Goal: Submit feedback/report problem

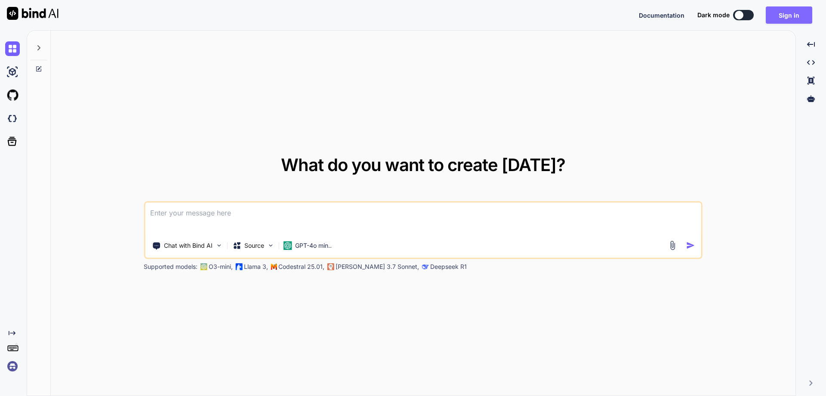
click at [782, 17] on button "Sign in" at bounding box center [789, 14] width 46 height 17
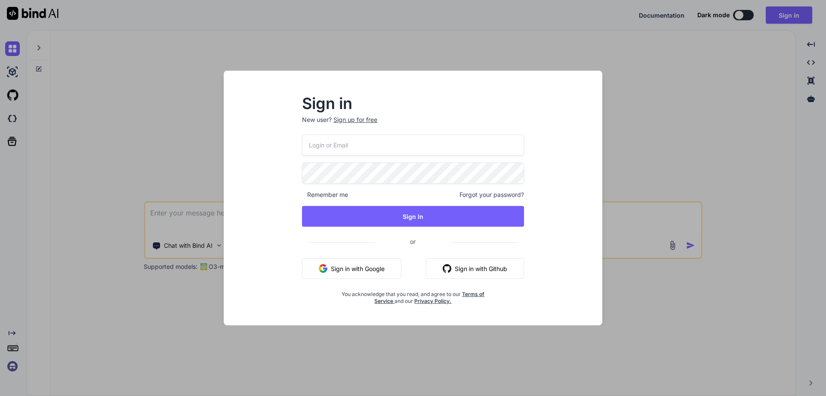
click at [342, 148] on input "email" at bounding box center [413, 144] width 222 height 21
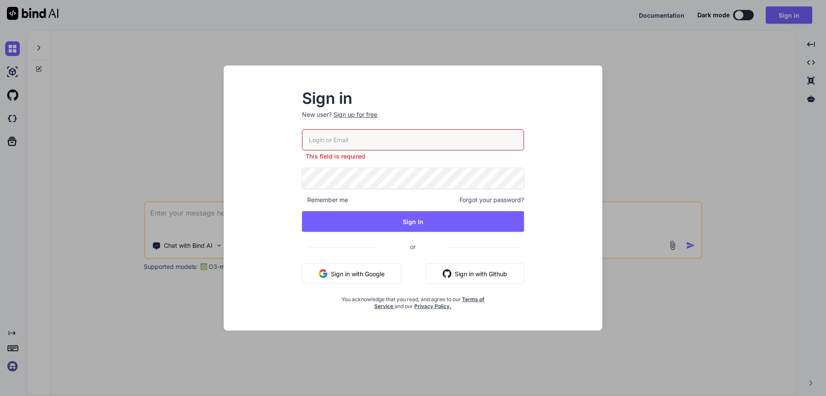
click at [340, 139] on input "email" at bounding box center [413, 139] width 222 height 21
type input "[PERSON_NAME][EMAIL_ADDRESS][DOMAIN_NAME]"
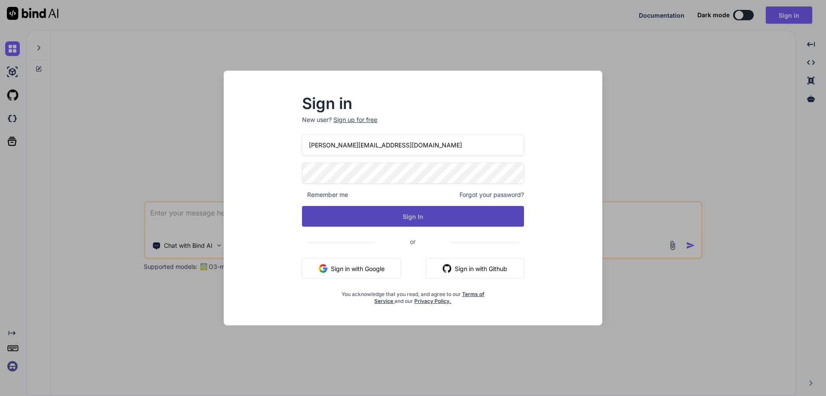
click at [395, 217] on button "Sign In" at bounding box center [413, 216] width 222 height 21
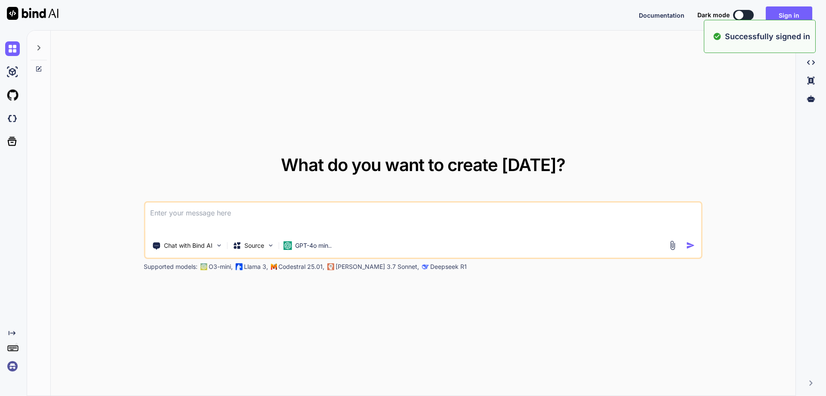
click at [283, 221] on textarea at bounding box center [423, 218] width 556 height 32
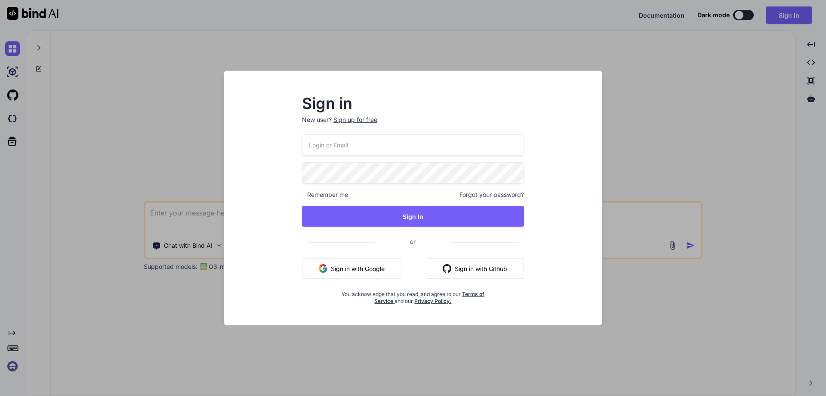
click at [388, 147] on input "email" at bounding box center [413, 144] width 222 height 21
type input "[PERSON_NAME][EMAIL_ADDRESS][DOMAIN_NAME]"
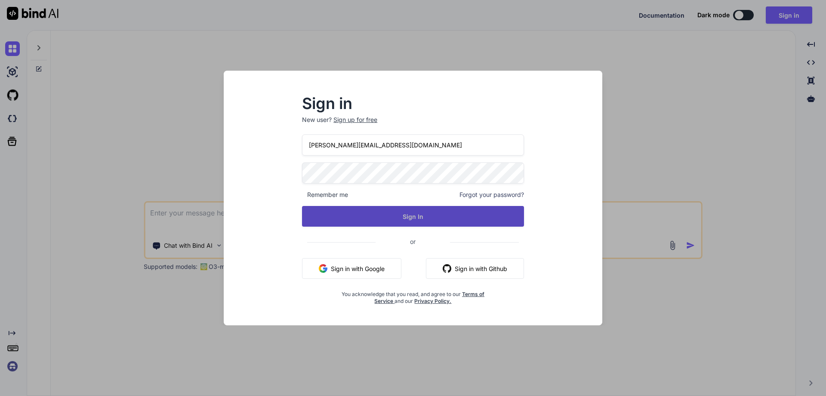
click at [356, 212] on button "Sign In" at bounding box center [413, 216] width 222 height 21
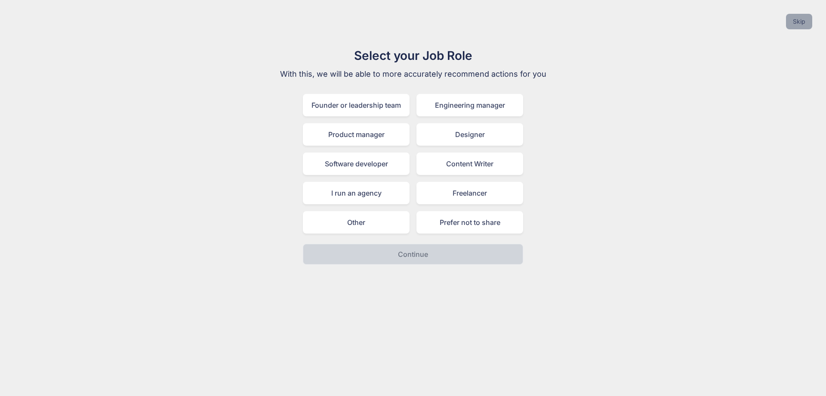
click at [794, 28] on button "Skip" at bounding box center [799, 21] width 26 height 15
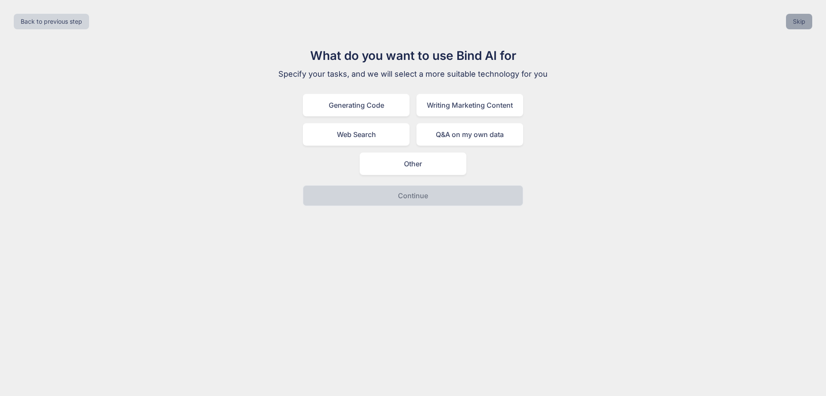
click at [795, 23] on button "Skip" at bounding box center [799, 21] width 26 height 15
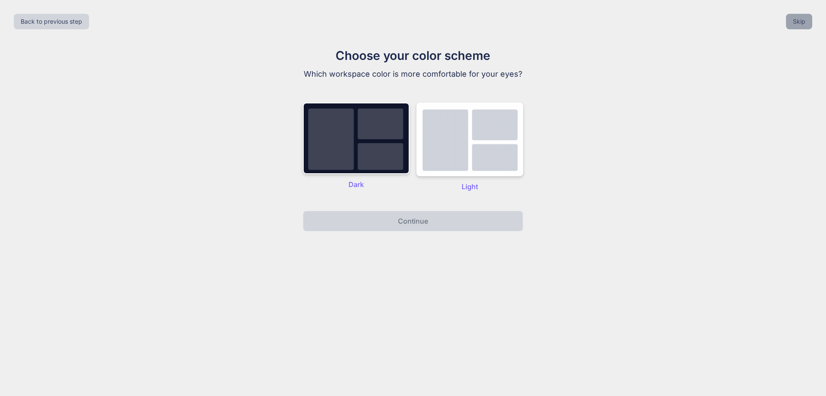
click at [808, 17] on button "Skip" at bounding box center [799, 21] width 26 height 15
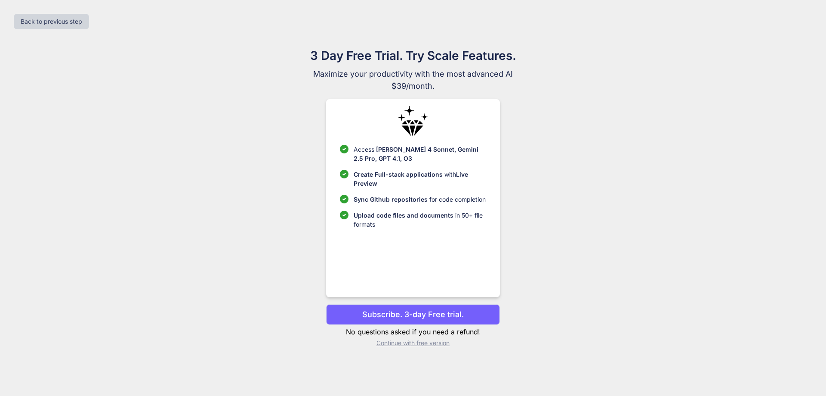
click at [428, 344] on p "Continue with free version" at bounding box center [412, 342] width 173 height 9
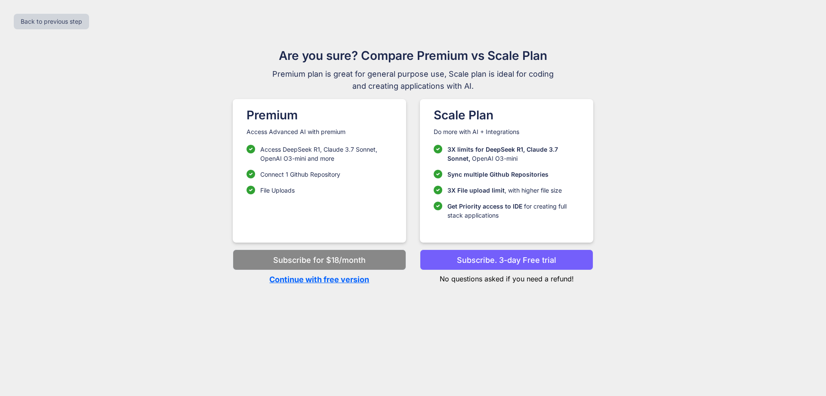
click at [320, 279] on p "Continue with free version" at bounding box center [319, 279] width 173 height 12
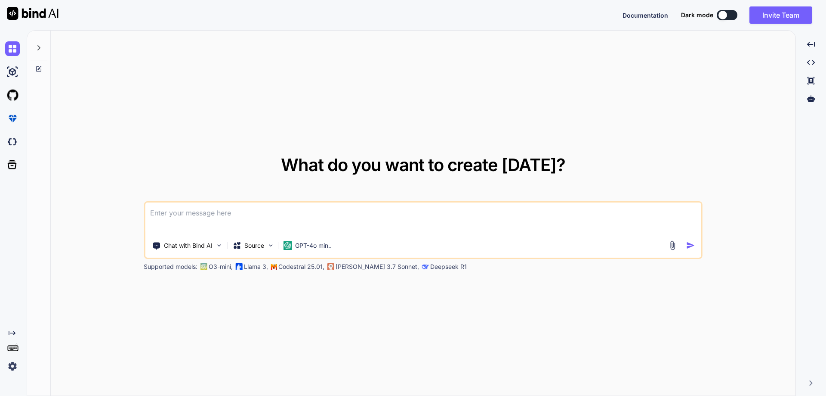
click at [297, 222] on textarea at bounding box center [423, 218] width 556 height 32
type textarea "m"
type textarea "make the better sentence for mobile error "New Password and Confirm Password mu…"
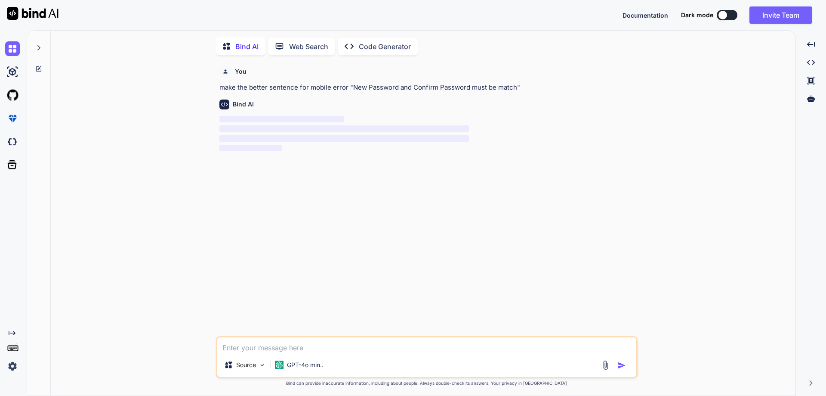
scroll to position [3, 0]
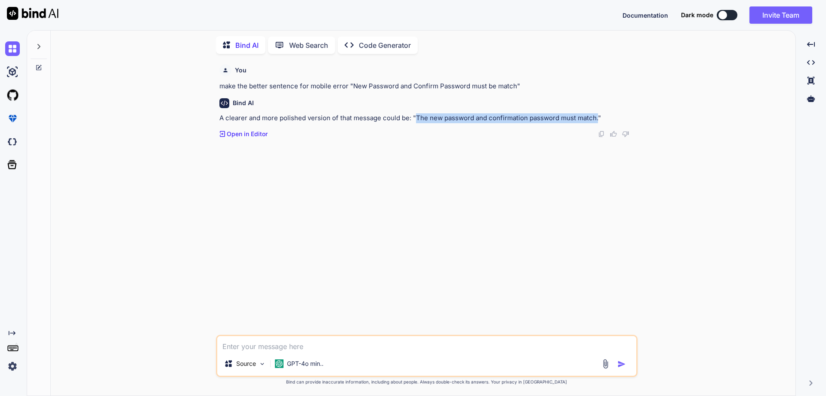
drag, startPoint x: 417, startPoint y: 118, endPoint x: 598, endPoint y: 117, distance: 181.2
click at [598, 117] on p "A clearer and more polished version of that message could be: "The new password…" at bounding box center [427, 118] width 417 height 10
copy p "The new password and confirmation password must match."
